Goal: Task Accomplishment & Management: Manage account settings

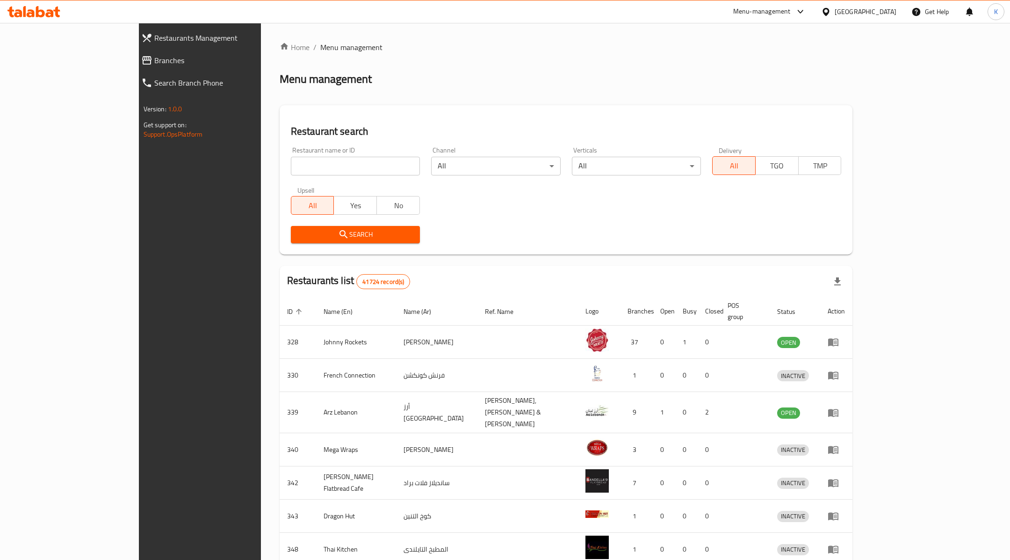
click at [340, 174] on input "search" at bounding box center [355, 166] width 129 height 19
type input "chaat bazaar"
click at [298, 240] on button "Search" at bounding box center [355, 234] width 129 height 17
click at [298, 240] on div at bounding box center [505, 280] width 1010 height 560
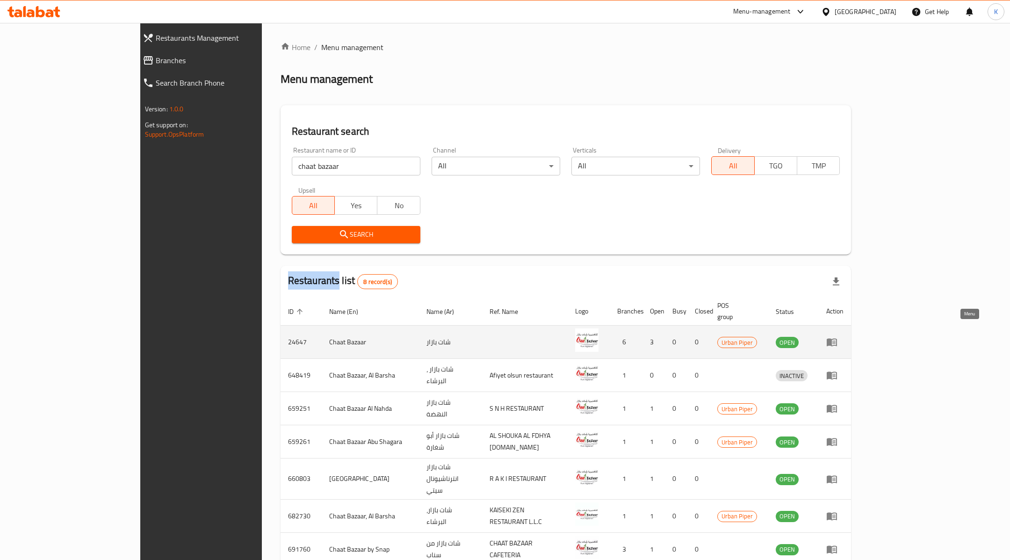
click at [837, 339] on icon "enhanced table" at bounding box center [832, 343] width 10 height 8
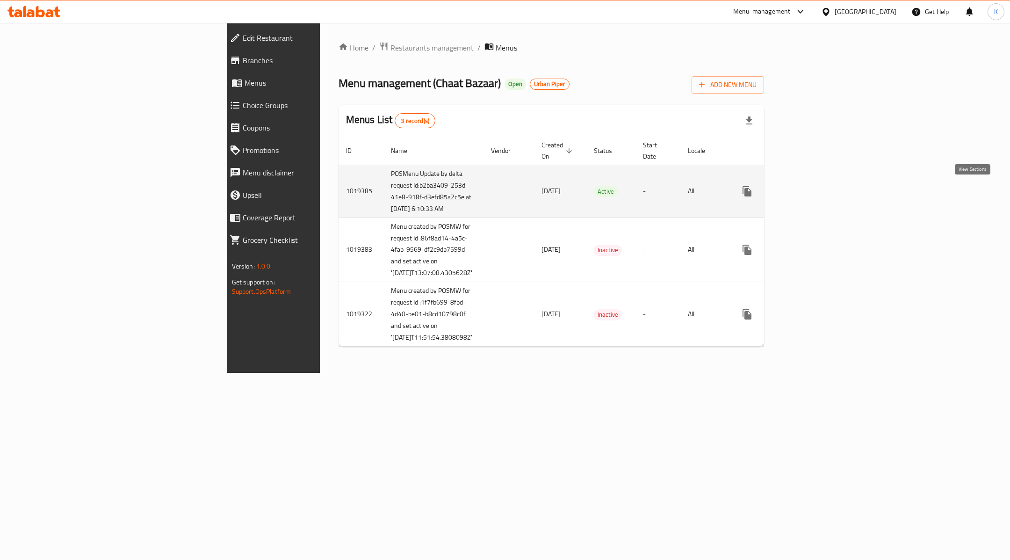
click at [819, 190] on icon "enhanced table" at bounding box center [815, 191] width 8 height 8
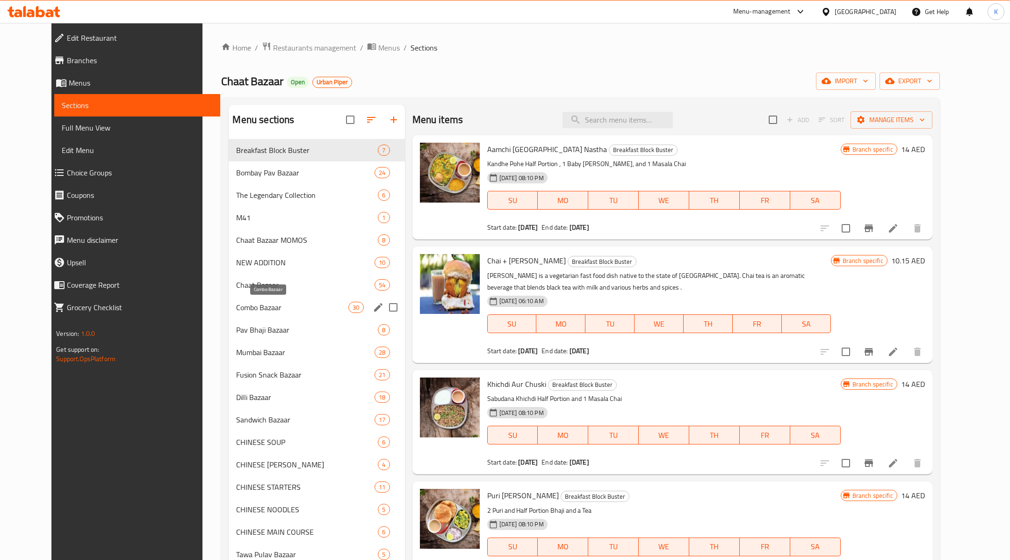
click at [301, 311] on span "Combo Bazaar" at bounding box center [292, 307] width 112 height 11
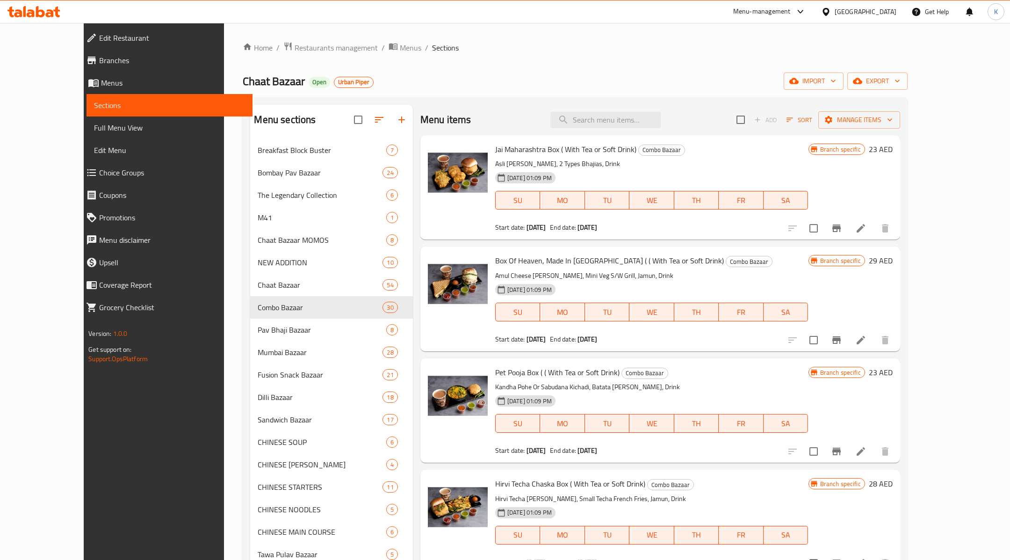
click at [865, 226] on icon at bounding box center [861, 228] width 8 height 8
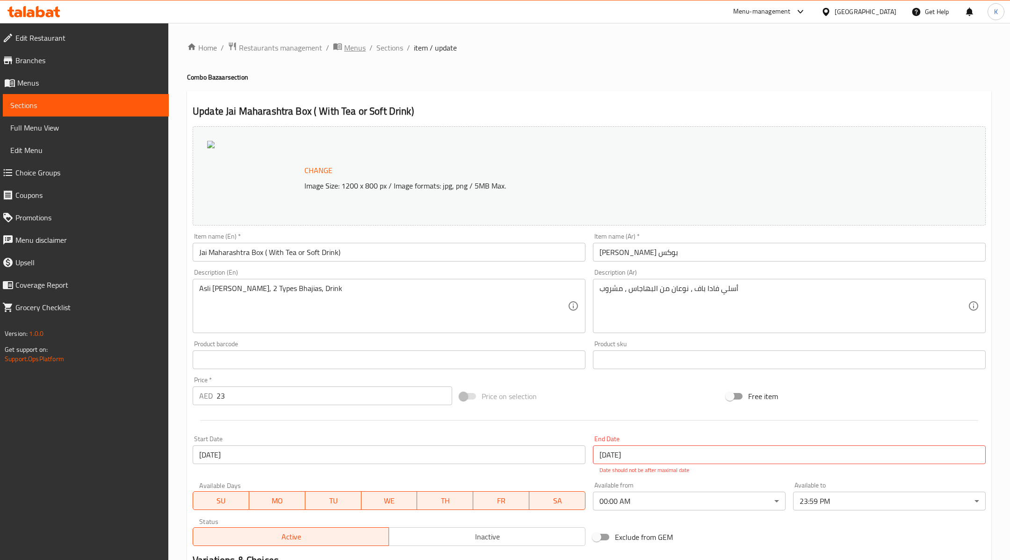
click at [353, 48] on span "Menus" at bounding box center [355, 47] width 22 height 11
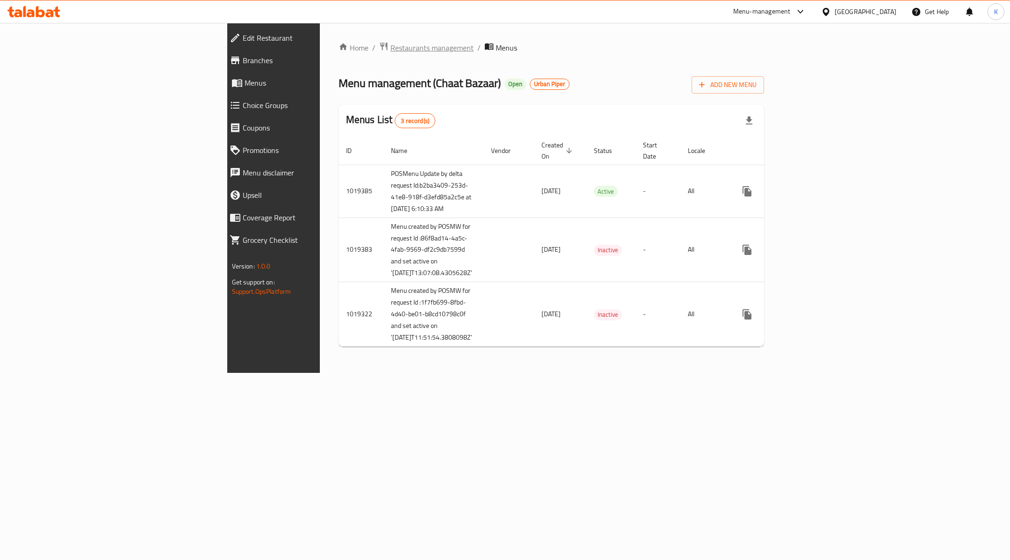
click at [391, 50] on span "Restaurants management" at bounding box center [432, 47] width 83 height 11
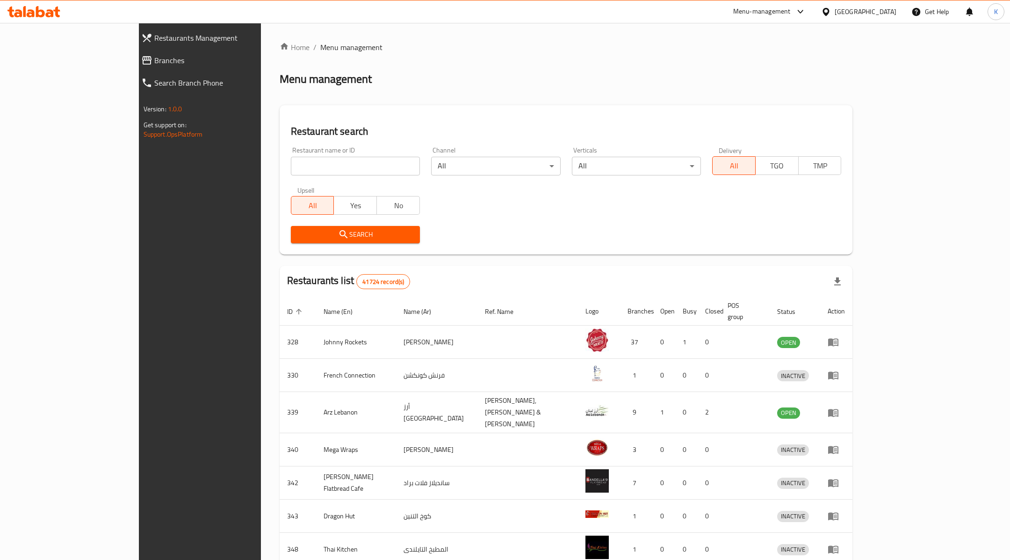
click at [315, 163] on input "search" at bounding box center [355, 166] width 129 height 19
click button "Search" at bounding box center [355, 234] width 129 height 17
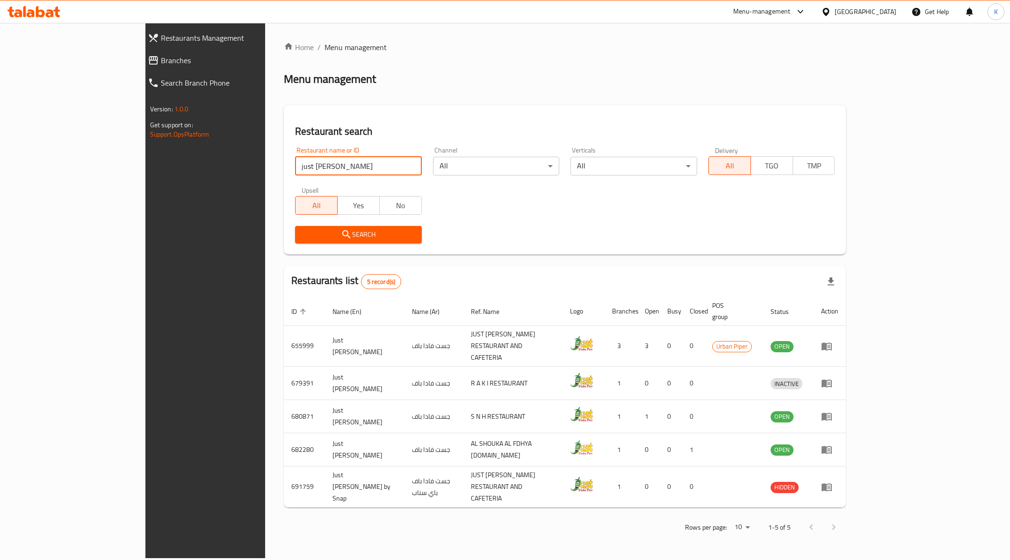
drag, startPoint x: 268, startPoint y: 168, endPoint x: 142, endPoint y: 163, distance: 126.9
click at [145, 163] on div "Restaurants Management Branches Search Branch Phone Version: 1.0.0 Get support …" at bounding box center [505, 290] width 720 height 535
type input "500 calorie project"
click button "Search" at bounding box center [358, 234] width 127 height 17
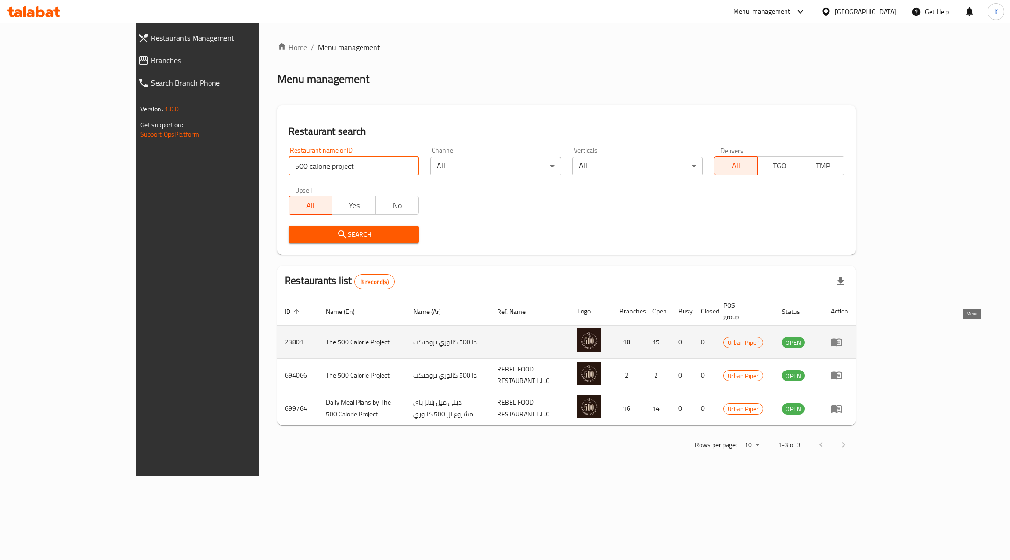
click at [842, 339] on icon "enhanced table" at bounding box center [837, 343] width 10 height 8
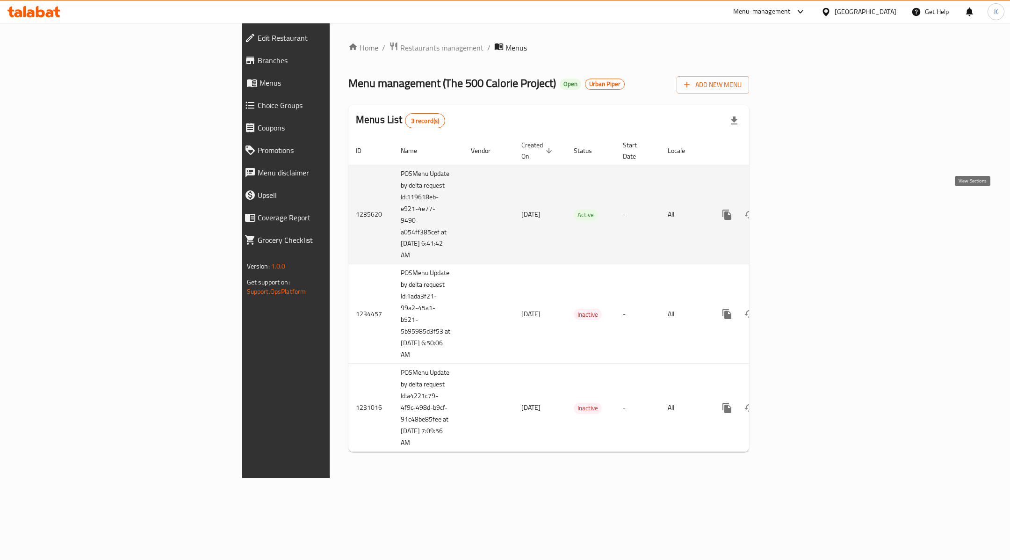
click at [800, 209] on icon "enhanced table" at bounding box center [794, 214] width 11 height 11
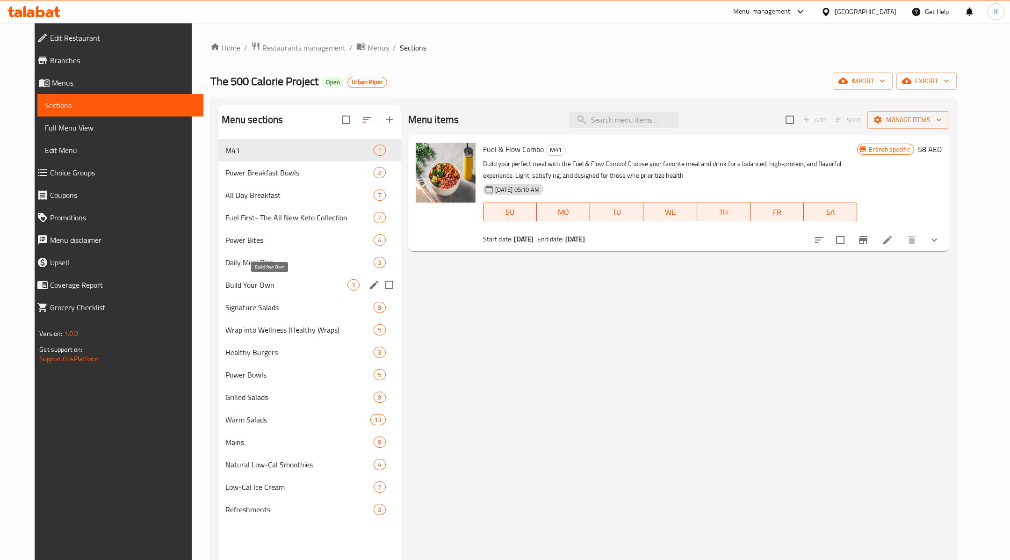
click at [240, 282] on span "Build Your Own" at bounding box center [286, 284] width 123 height 11
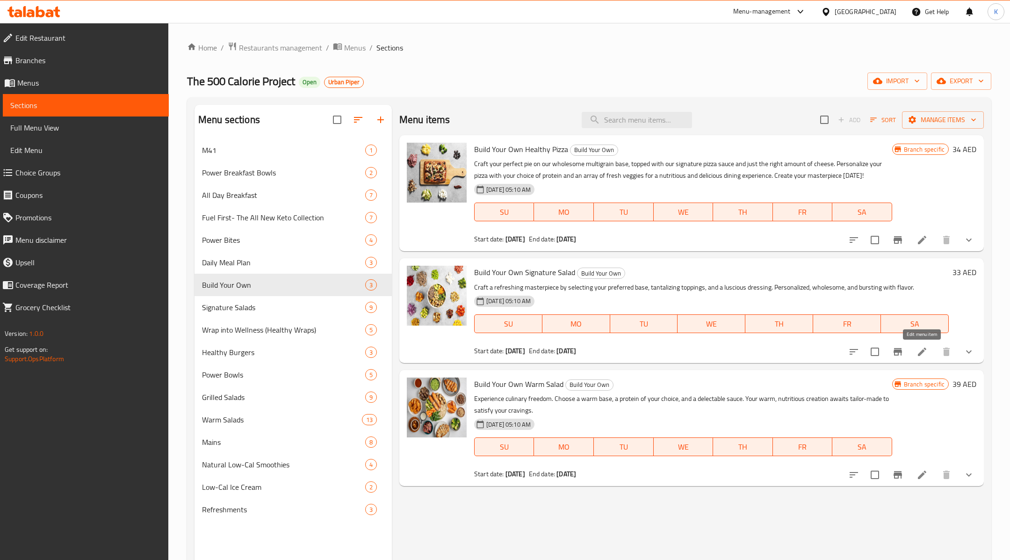
click at [920, 355] on icon at bounding box center [922, 351] width 11 height 11
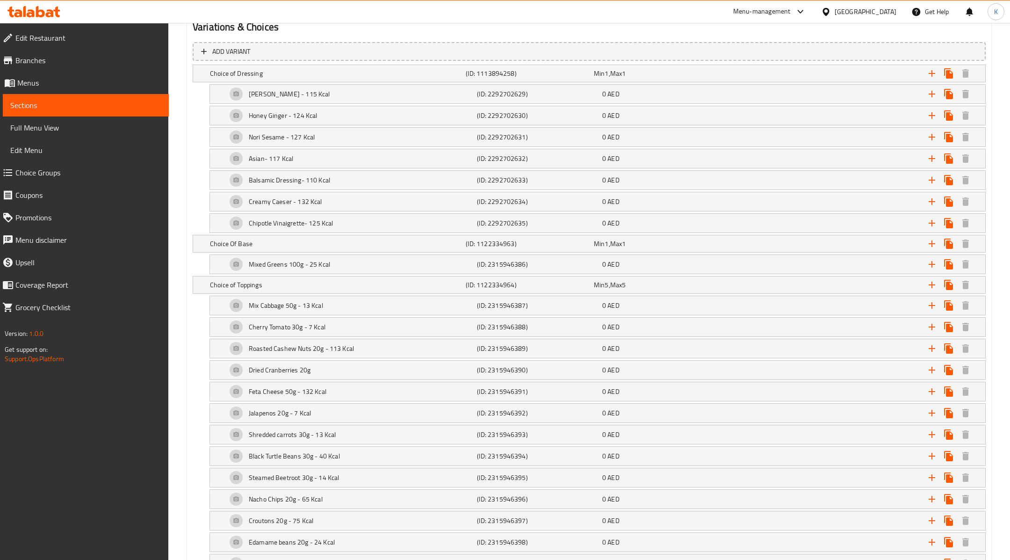
scroll to position [532, 0]
